Goal: Navigation & Orientation: Find specific page/section

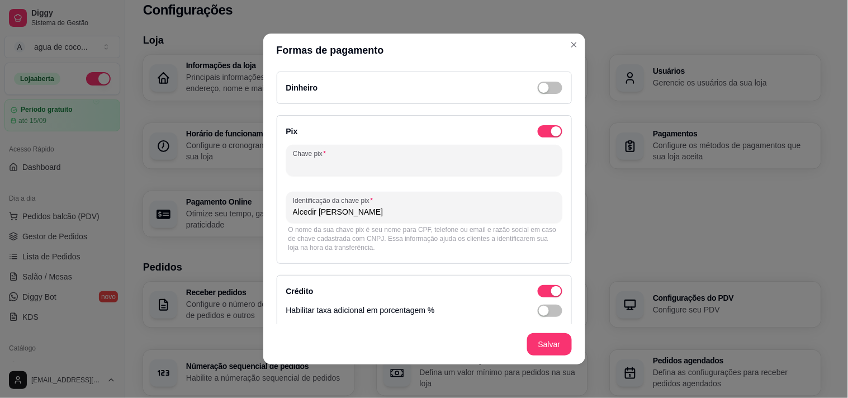
scroll to position [2, 0]
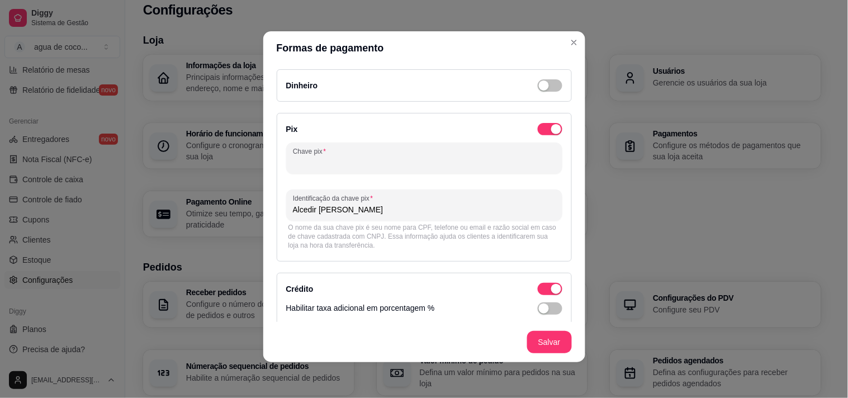
click at [425, 159] on input "Chave pix" at bounding box center [424, 162] width 263 height 11
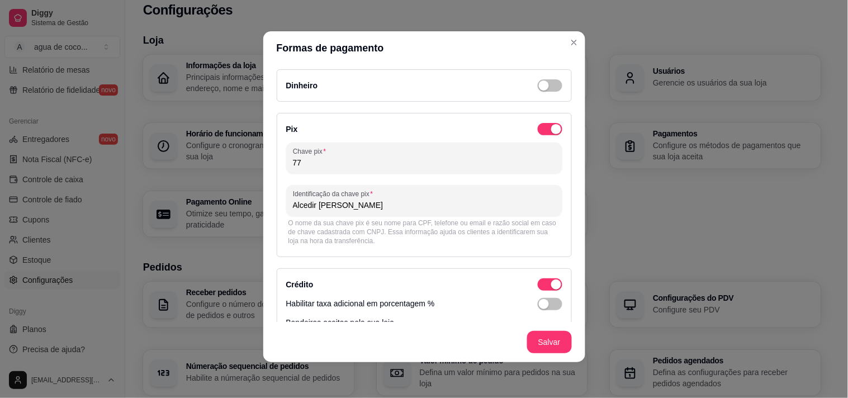
type input "7"
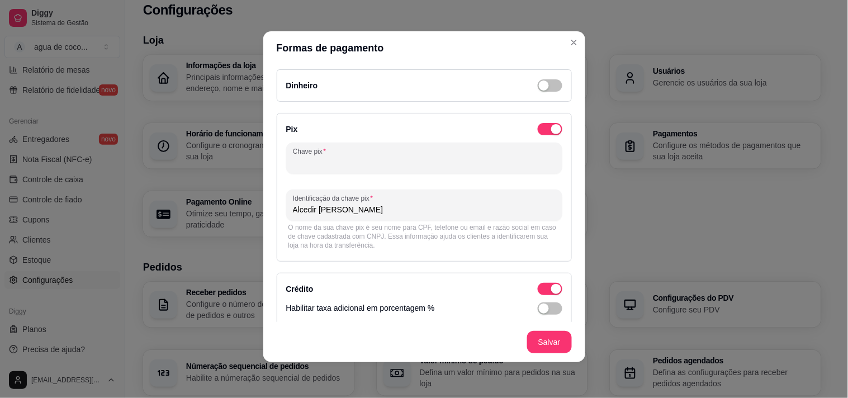
click at [343, 160] on input "Chave pix" at bounding box center [424, 162] width 263 height 11
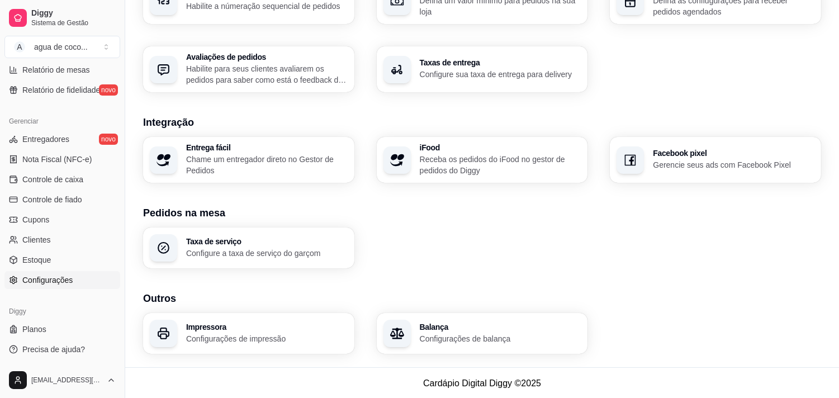
scroll to position [385, 0]
click at [322, 252] on p "Configure a taxa de serviço do garçom" at bounding box center [267, 252] width 162 height 11
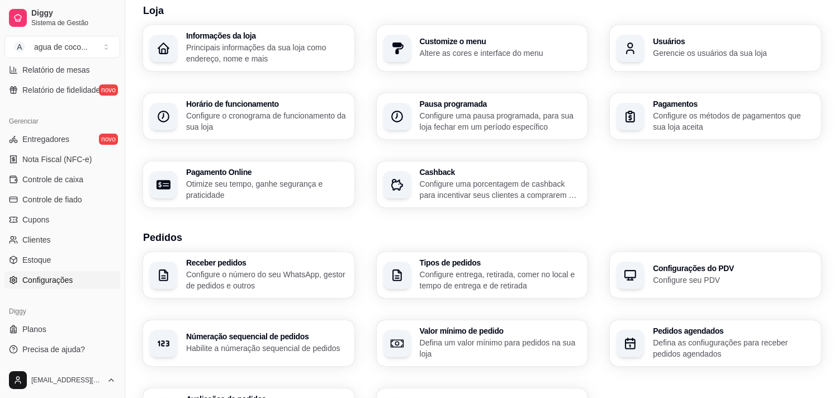
scroll to position [62, 0]
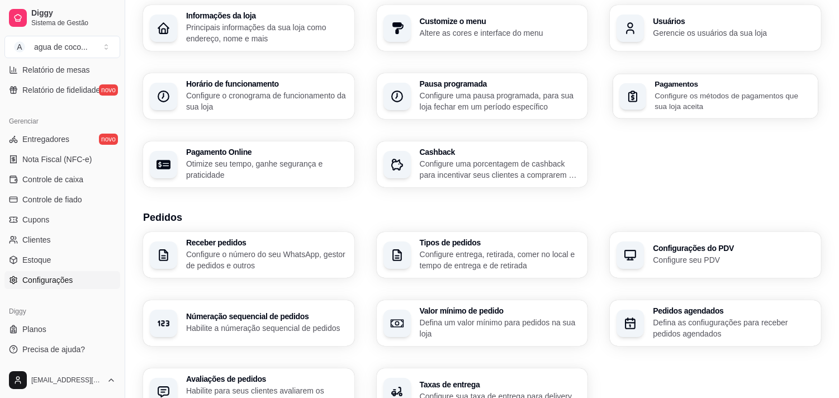
click at [670, 87] on h3 "Pagamentos" at bounding box center [733, 84] width 157 height 8
click at [685, 101] on p "Configure os métodos de pagamentos que sua loja aceita" at bounding box center [734, 101] width 162 height 22
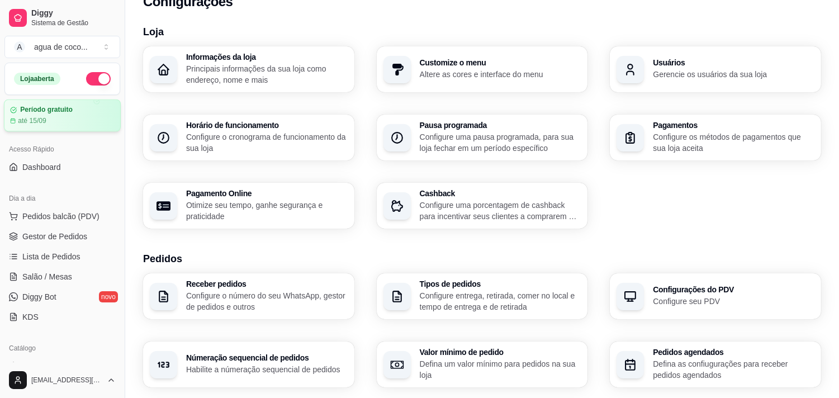
scroll to position [0, 0]
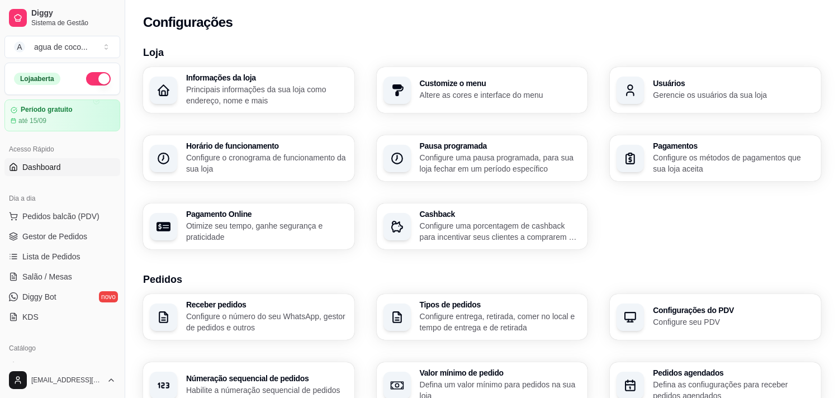
click at [66, 170] on link "Dashboard" at bounding box center [62, 167] width 116 height 18
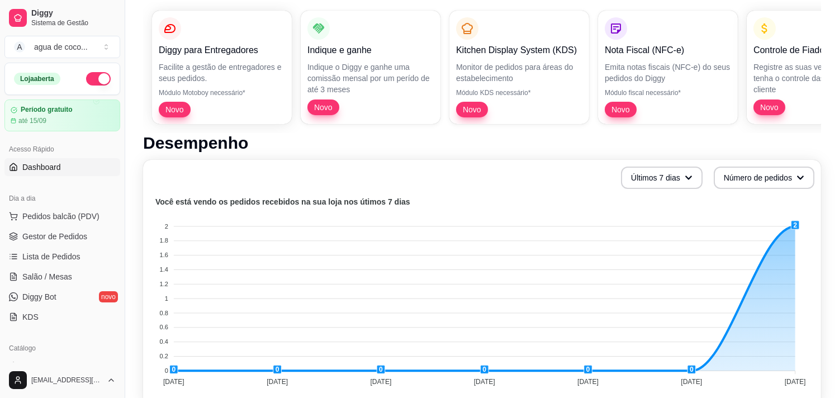
scroll to position [248, 0]
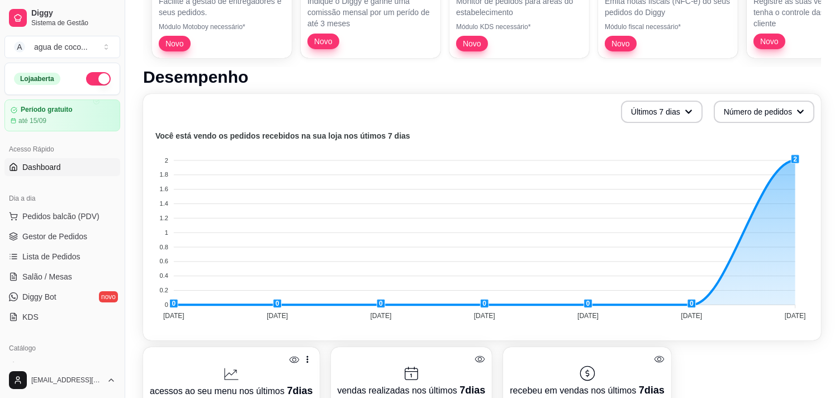
click at [56, 173] on link "Dashboard" at bounding box center [62, 167] width 116 height 18
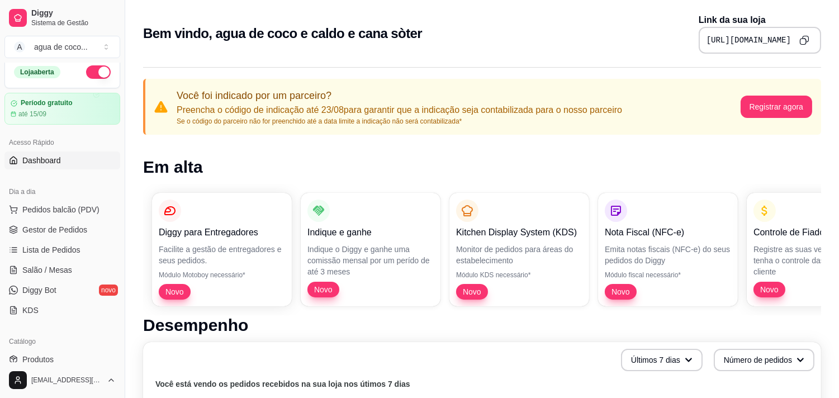
scroll to position [0, 0]
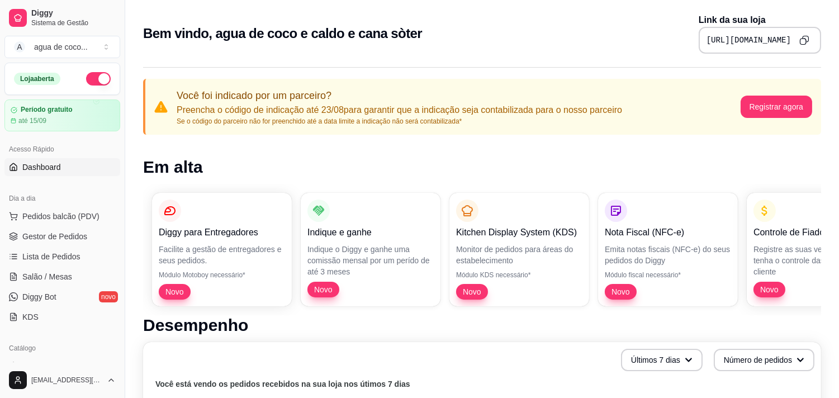
click at [75, 169] on link "Dashboard" at bounding box center [62, 167] width 116 height 18
drag, startPoint x: 151, startPoint y: 333, endPoint x: 74, endPoint y: 193, distance: 159.1
click at [74, 193] on div "Dia a dia" at bounding box center [62, 198] width 116 height 18
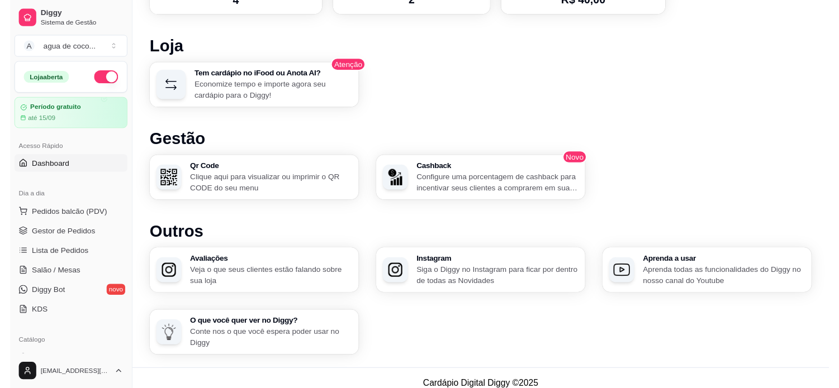
scroll to position [663, 0]
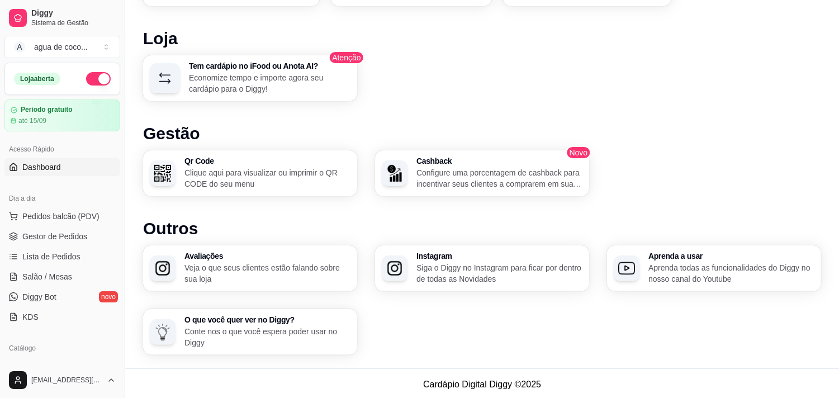
click at [217, 176] on p "Clique aqui para visualizar ou imprimir o QR CODE do seu menu" at bounding box center [267, 178] width 166 height 22
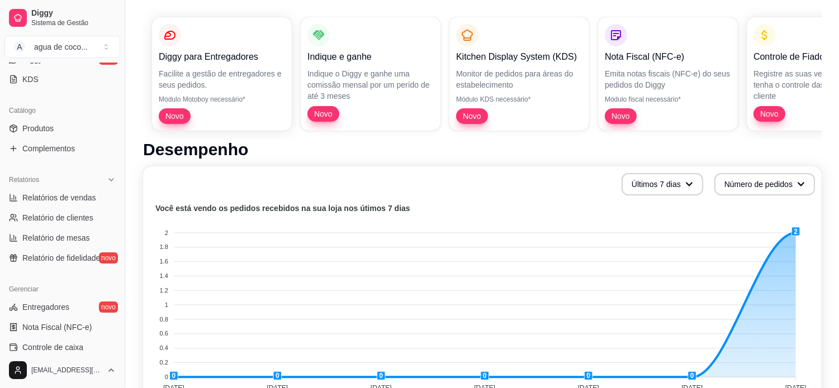
scroll to position [248, 0]
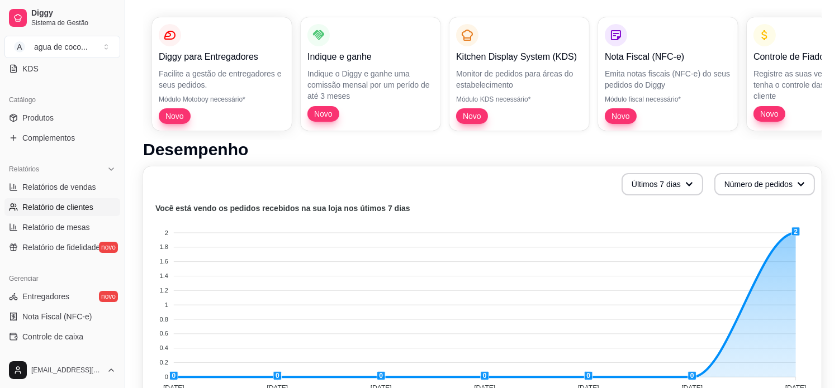
click at [99, 210] on link "Relatório de clientes" at bounding box center [62, 207] width 116 height 18
select select "30"
select select "HIGHEST_TOTAL_SPENT_WITH_ORDERS"
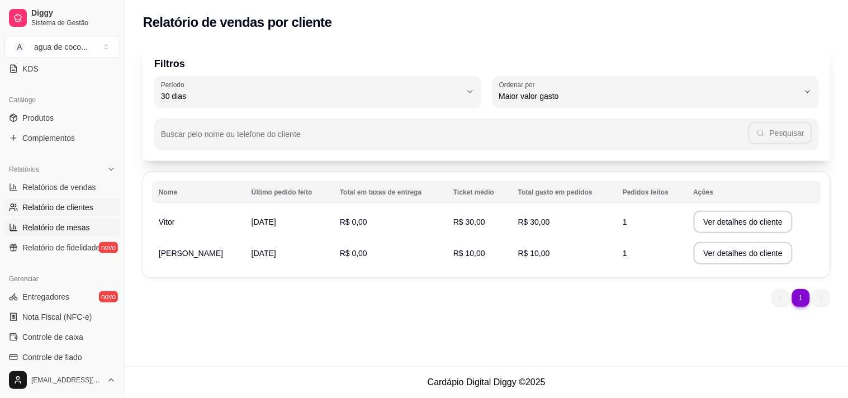
click at [49, 232] on span "Relatório de mesas" at bounding box center [56, 227] width 68 height 11
select select "TOTAL_OF_ORDERS"
select select "7"
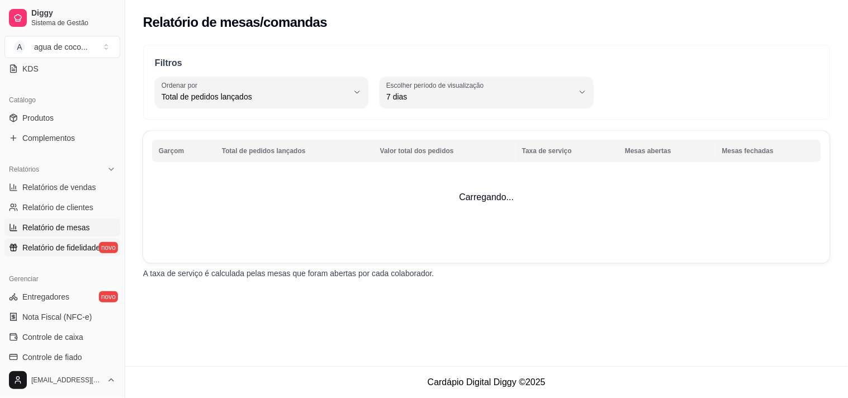
click at [49, 249] on span "Relatório de fidelidade" at bounding box center [61, 247] width 78 height 11
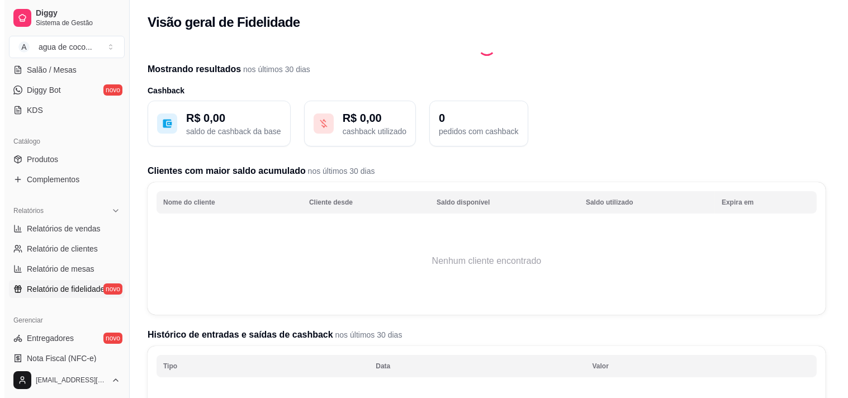
scroll to position [186, 0]
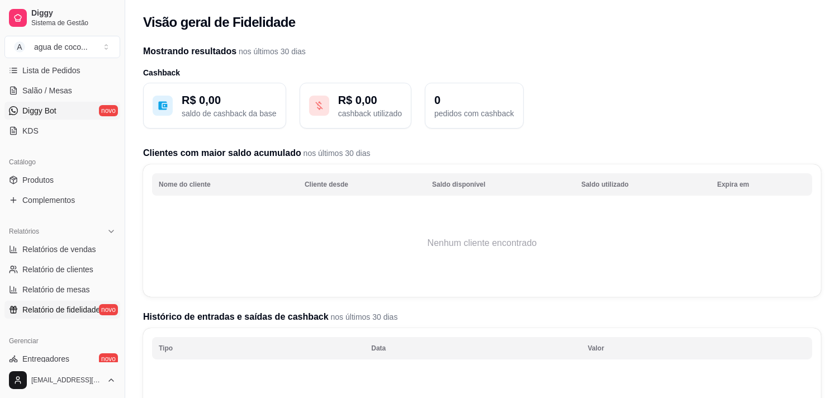
click at [68, 119] on link "Diggy Bot novo" at bounding box center [62, 111] width 116 height 18
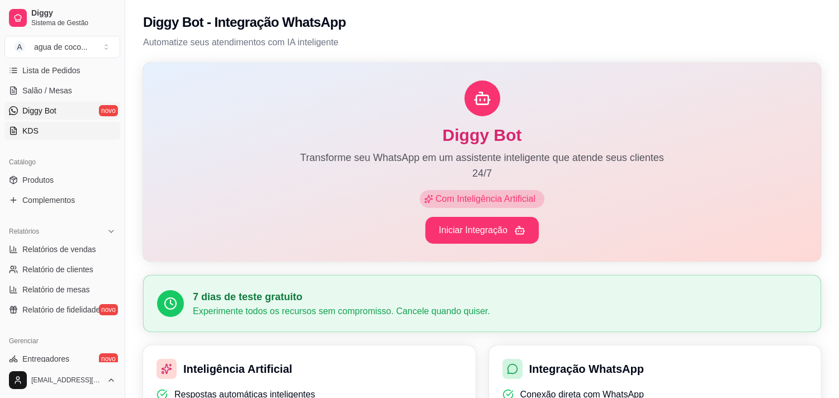
click at [75, 129] on link "KDS" at bounding box center [62, 131] width 116 height 18
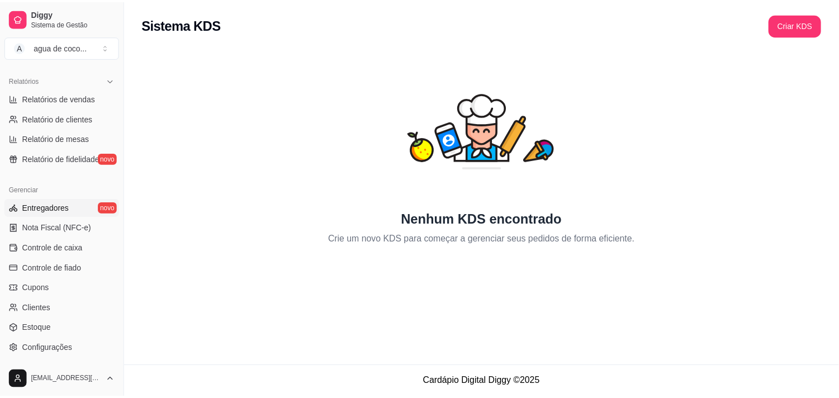
scroll to position [372, 0]
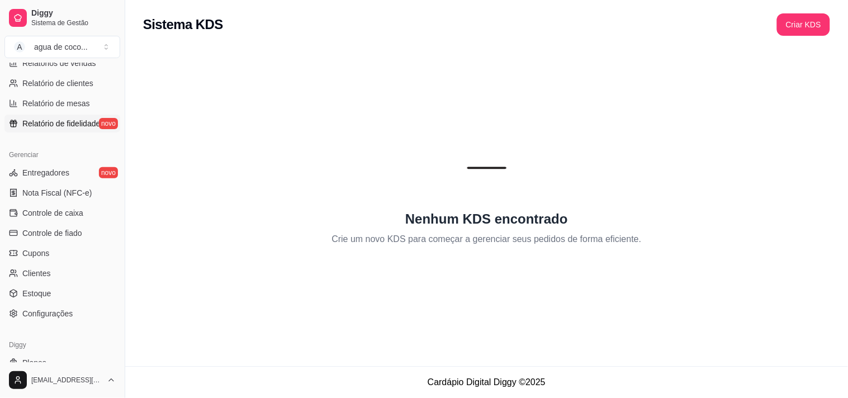
click at [93, 120] on span "Relatório de fidelidade" at bounding box center [61, 123] width 78 height 11
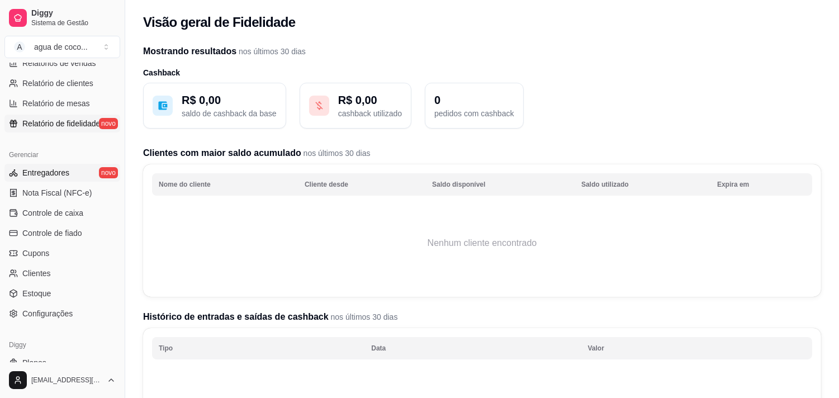
click at [77, 178] on link "Entregadores novo" at bounding box center [62, 173] width 116 height 18
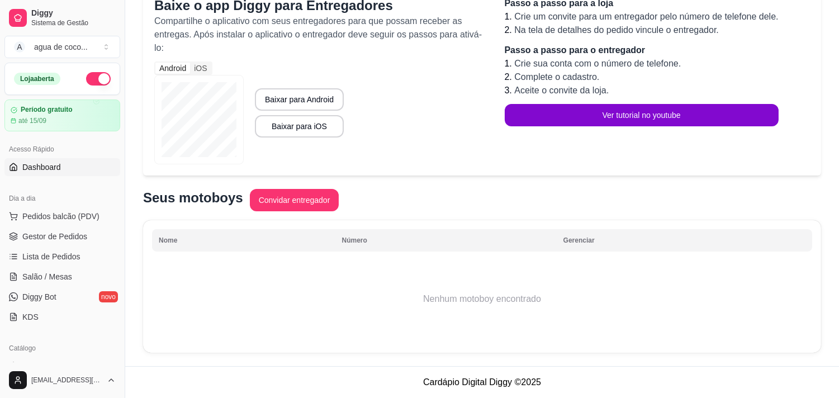
click at [56, 160] on link "Dashboard" at bounding box center [62, 167] width 116 height 18
